Goal: Task Accomplishment & Management: Manage account settings

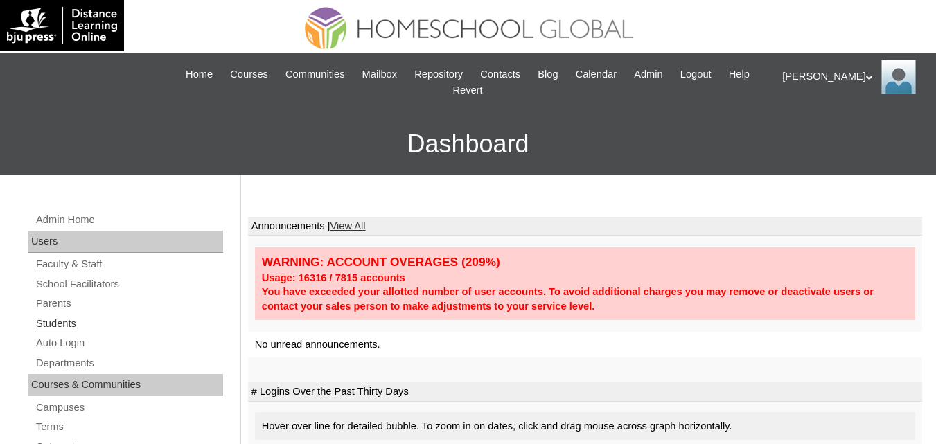
click at [65, 328] on link "Students" at bounding box center [129, 323] width 188 height 17
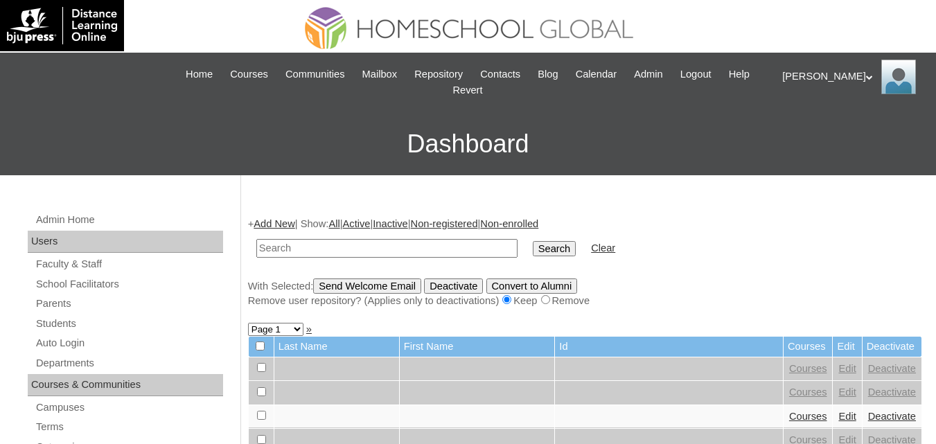
click at [347, 252] on input "text" at bounding box center [386, 248] width 261 height 19
drag, startPoint x: 355, startPoint y: 255, endPoint x: 173, endPoint y: 255, distance: 182.2
paste input "MHP0107-TECHPH"
type input "MHP0107-TECHPH2024"
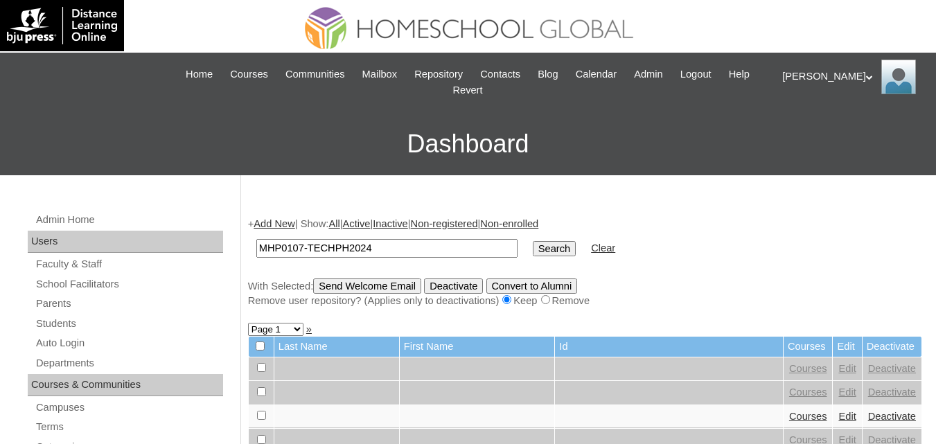
click at [533, 247] on input "Search" at bounding box center [554, 248] width 43 height 15
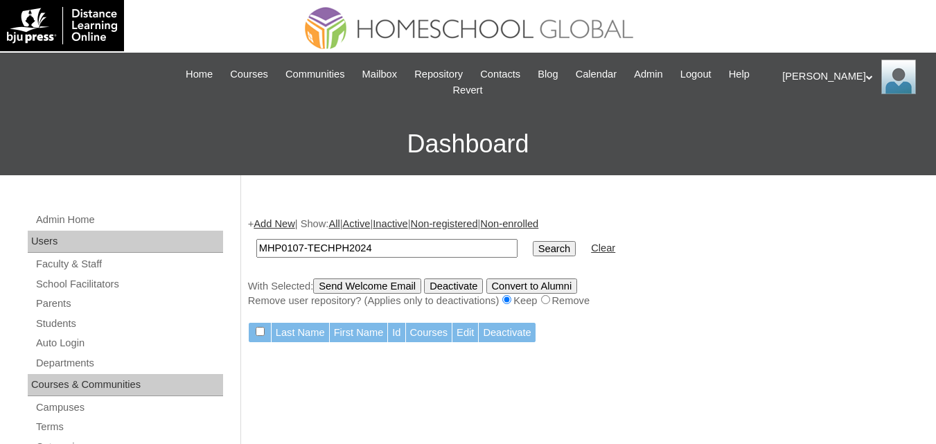
click at [389, 252] on input "MHP0107-TECHPH2024" at bounding box center [386, 248] width 261 height 19
click at [55, 303] on link "Parents" at bounding box center [129, 303] width 188 height 17
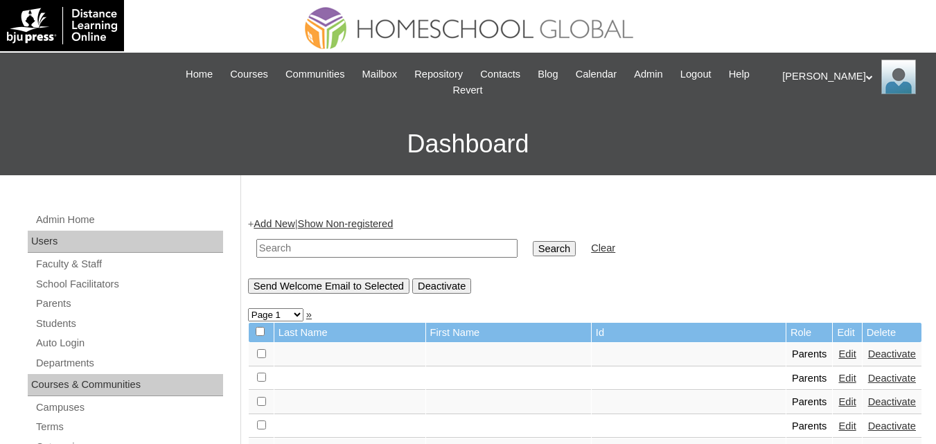
click at [352, 243] on input "text" at bounding box center [386, 248] width 261 height 19
paste input "MHP0107-TECHPH2024"
type input "MHP0107-TECHPH2024"
click at [533, 251] on input "Search" at bounding box center [554, 248] width 43 height 15
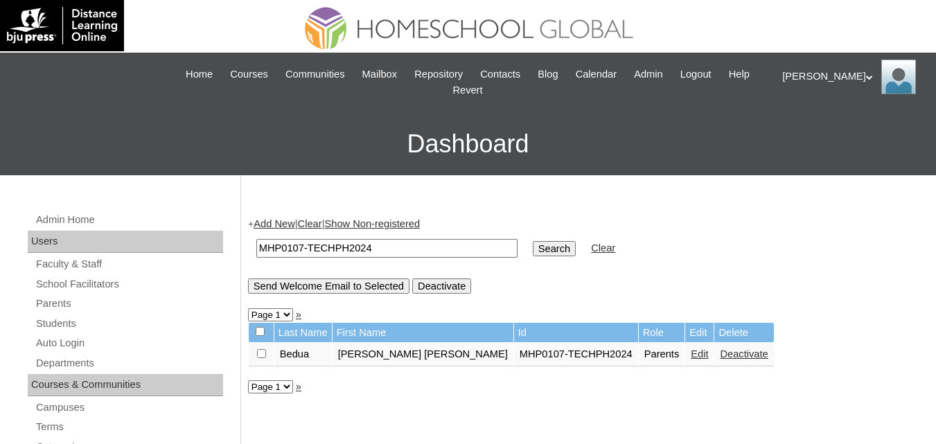
click at [691, 355] on link "Edit" at bounding box center [699, 354] width 17 height 11
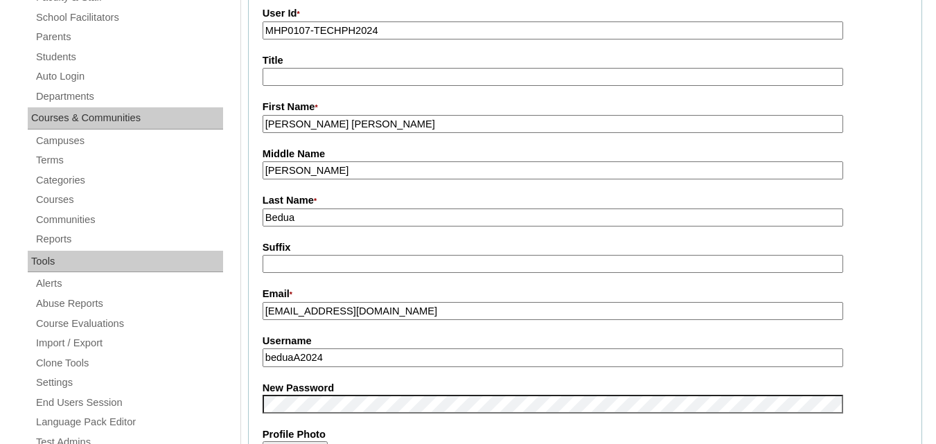
scroll to position [346, 0]
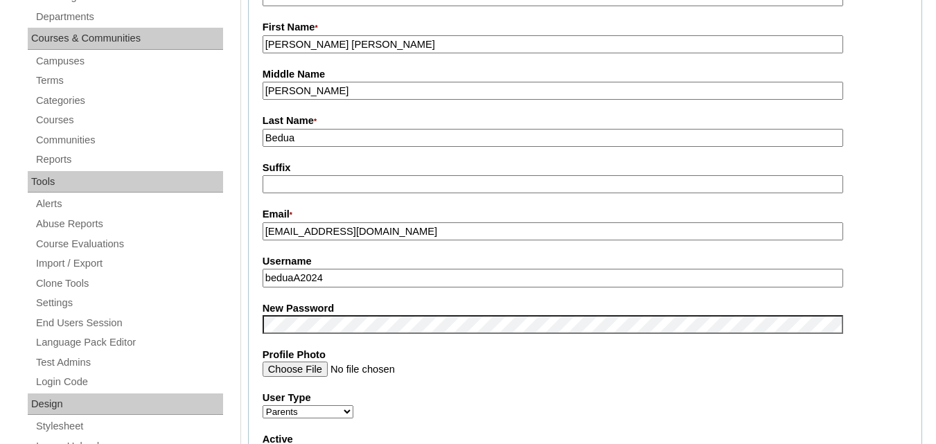
drag, startPoint x: 345, startPoint y: 281, endPoint x: 238, endPoint y: 281, distance: 107.4
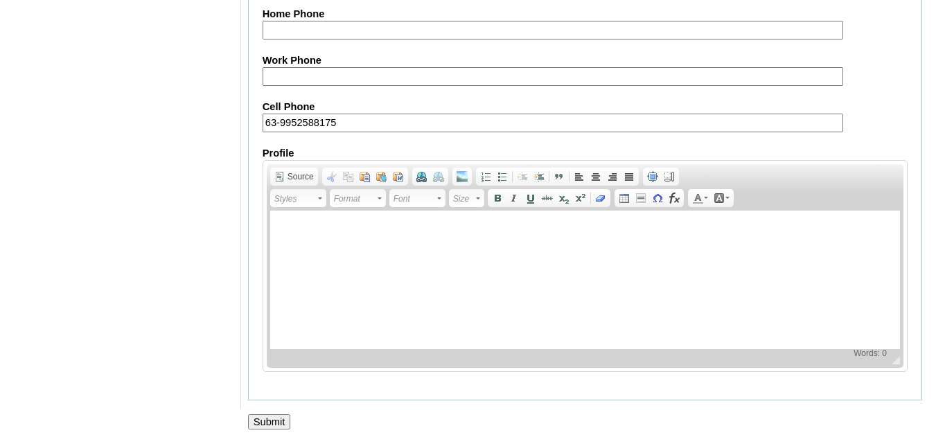
scroll to position [1393, 0]
click at [281, 423] on input "Submit" at bounding box center [269, 421] width 43 height 15
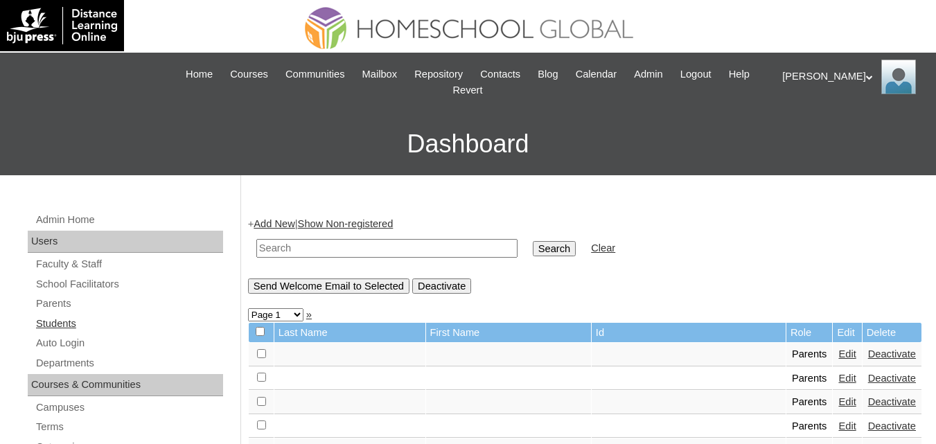
click at [55, 326] on link "Students" at bounding box center [129, 323] width 188 height 17
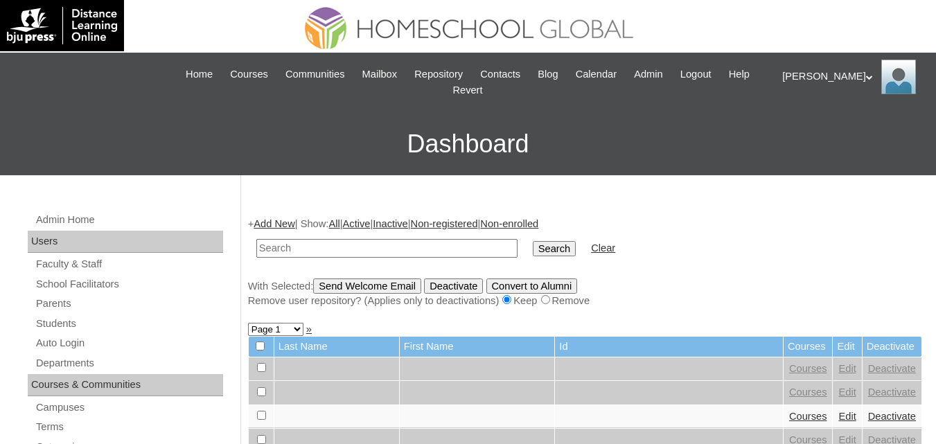
click at [292, 252] on input "text" at bounding box center [386, 248] width 261 height 19
paste input "William Andrew"
type input "William Andrew"
click at [533, 245] on input "Search" at bounding box center [554, 248] width 43 height 15
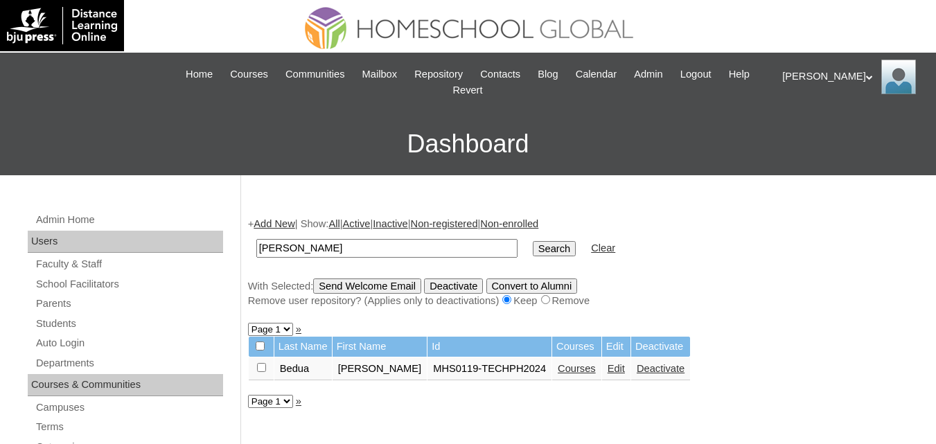
click at [610, 370] on link "Edit" at bounding box center [616, 368] width 17 height 11
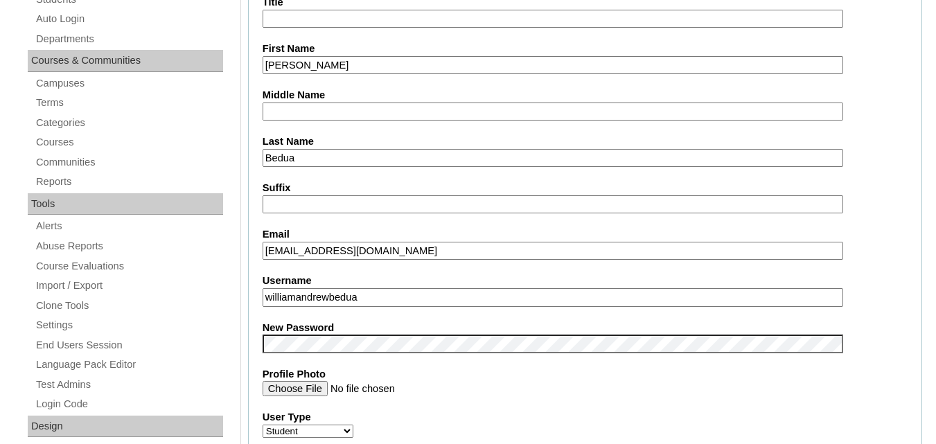
scroll to position [485, 0]
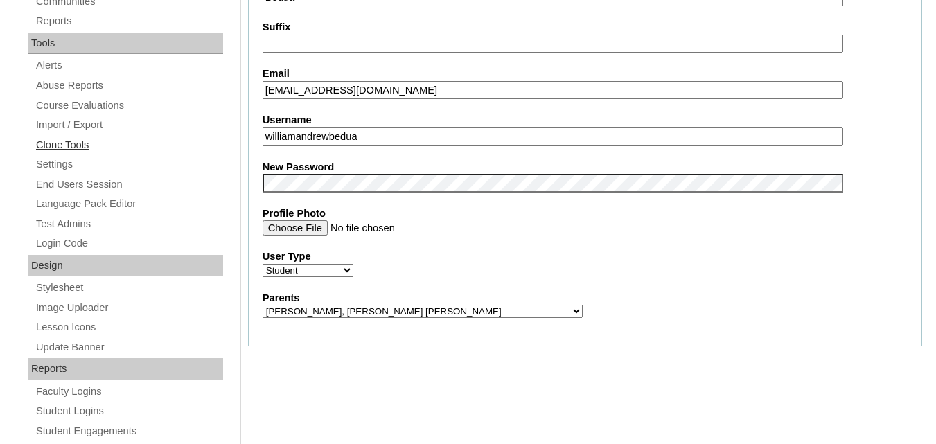
drag, startPoint x: 374, startPoint y: 143, endPoint x: 213, endPoint y: 143, distance: 161.4
click at [213, 143] on div "Admin Home Users Faculty & Staff School Facilitators Parents Students Auto Logi…" at bounding box center [468, 167] width 936 height 955
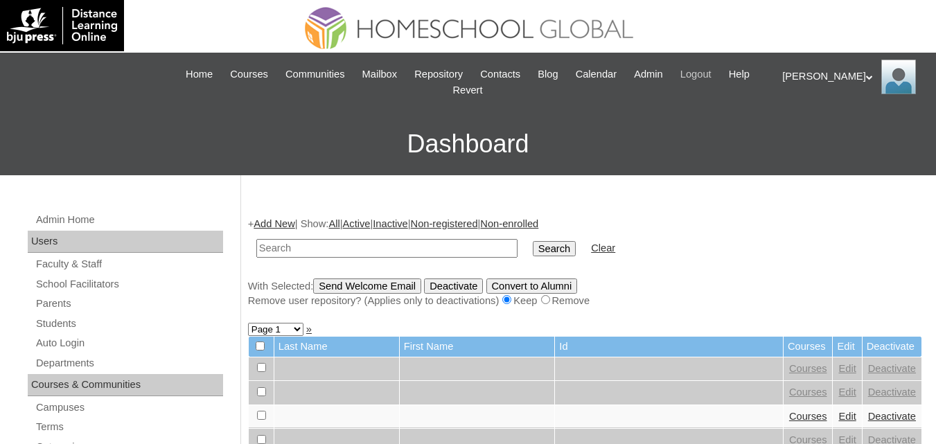
click at [712, 74] on span "Logout" at bounding box center [695, 75] width 31 height 16
